Goal: Task Accomplishment & Management: Use online tool/utility

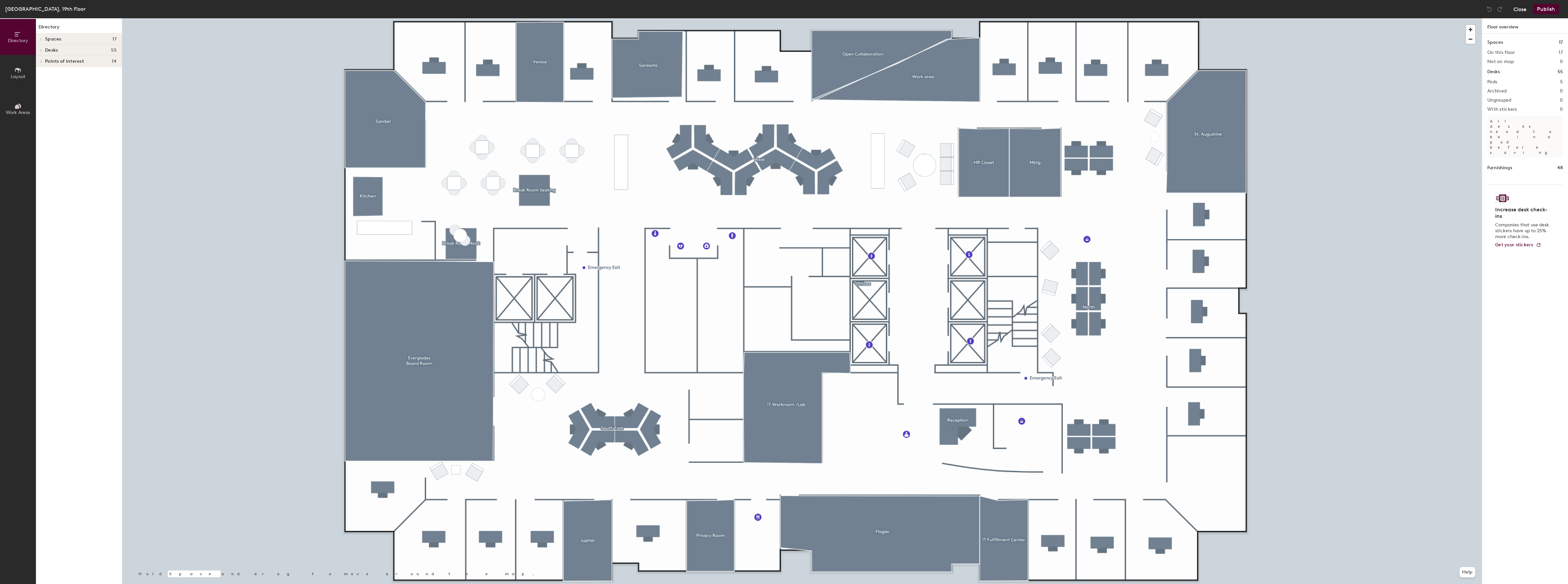
click at [1523, 11] on button "Close" at bounding box center [1519, 9] width 13 height 10
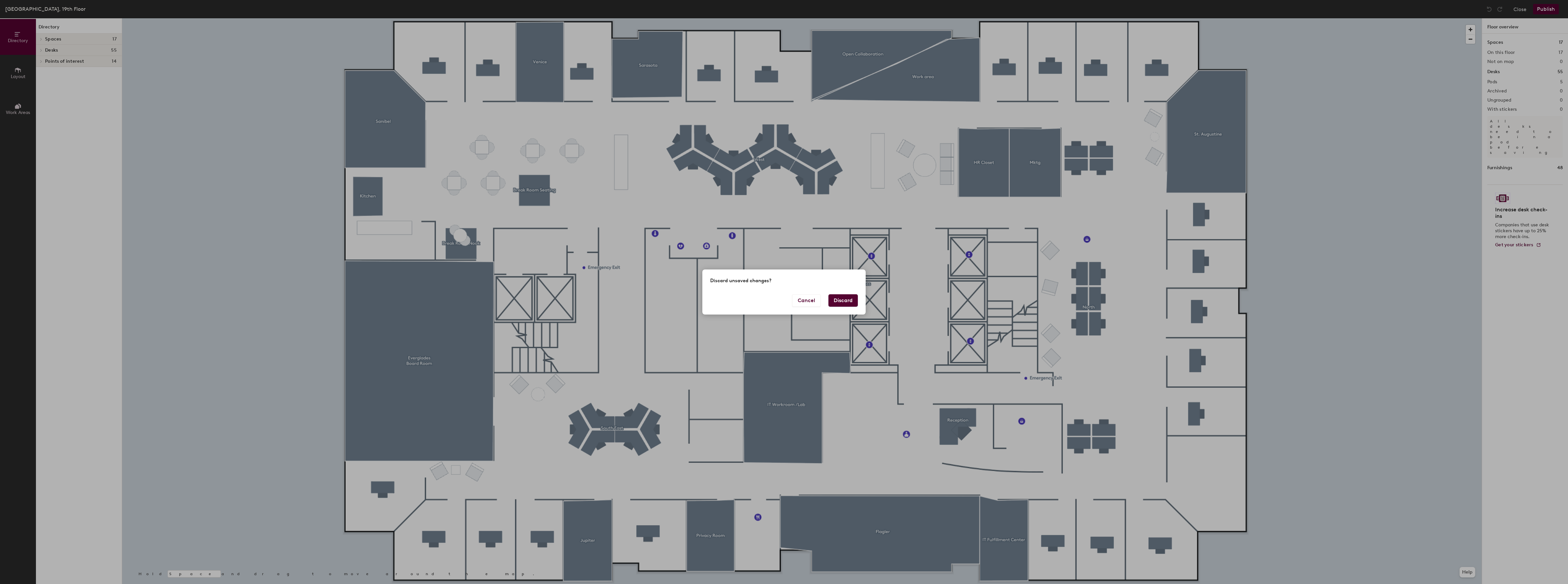
click at [845, 299] on button "Discard" at bounding box center [843, 301] width 29 height 12
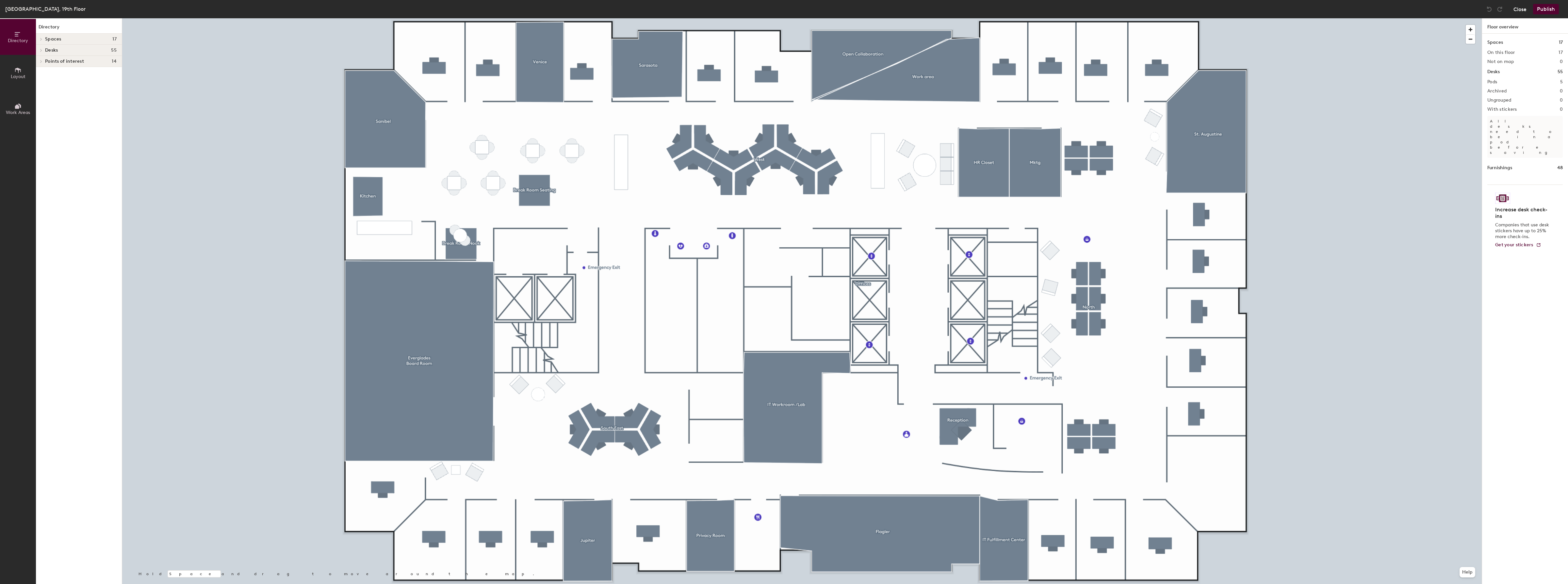
click at [1521, 7] on button "Close" at bounding box center [1519, 9] width 13 height 10
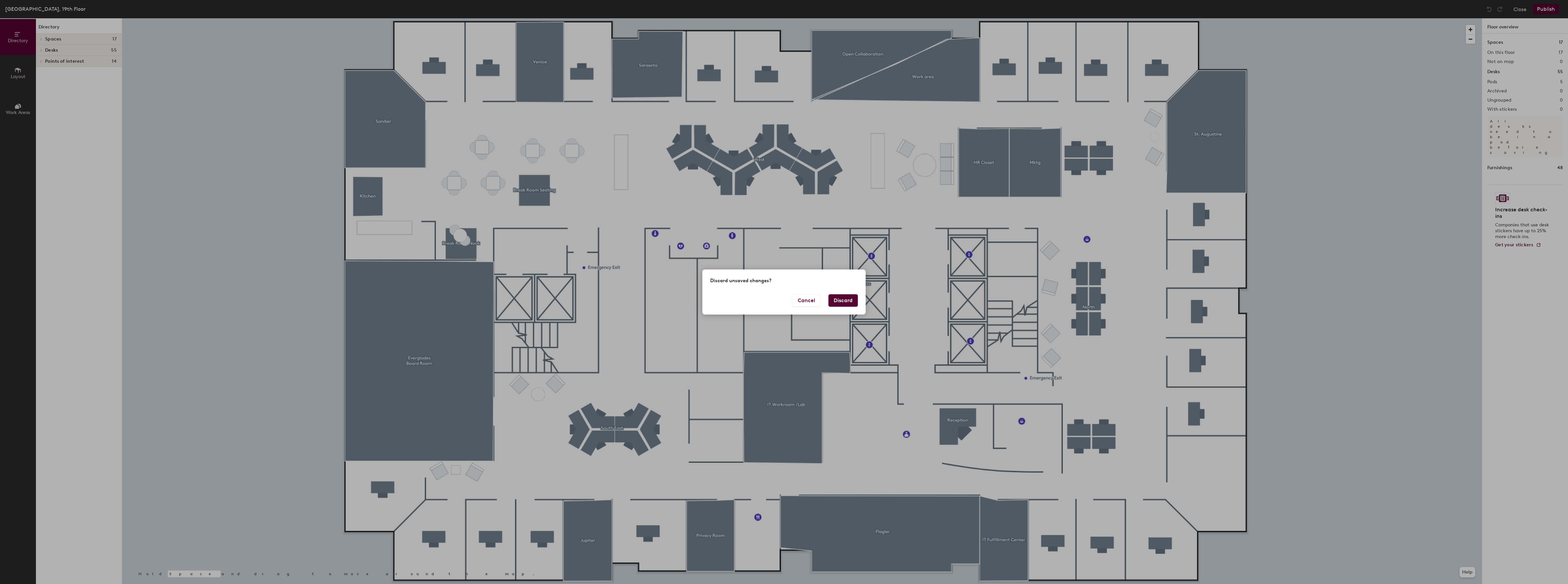
click at [840, 302] on button "Discard" at bounding box center [843, 301] width 29 height 12
